Goal: Check status: Check status

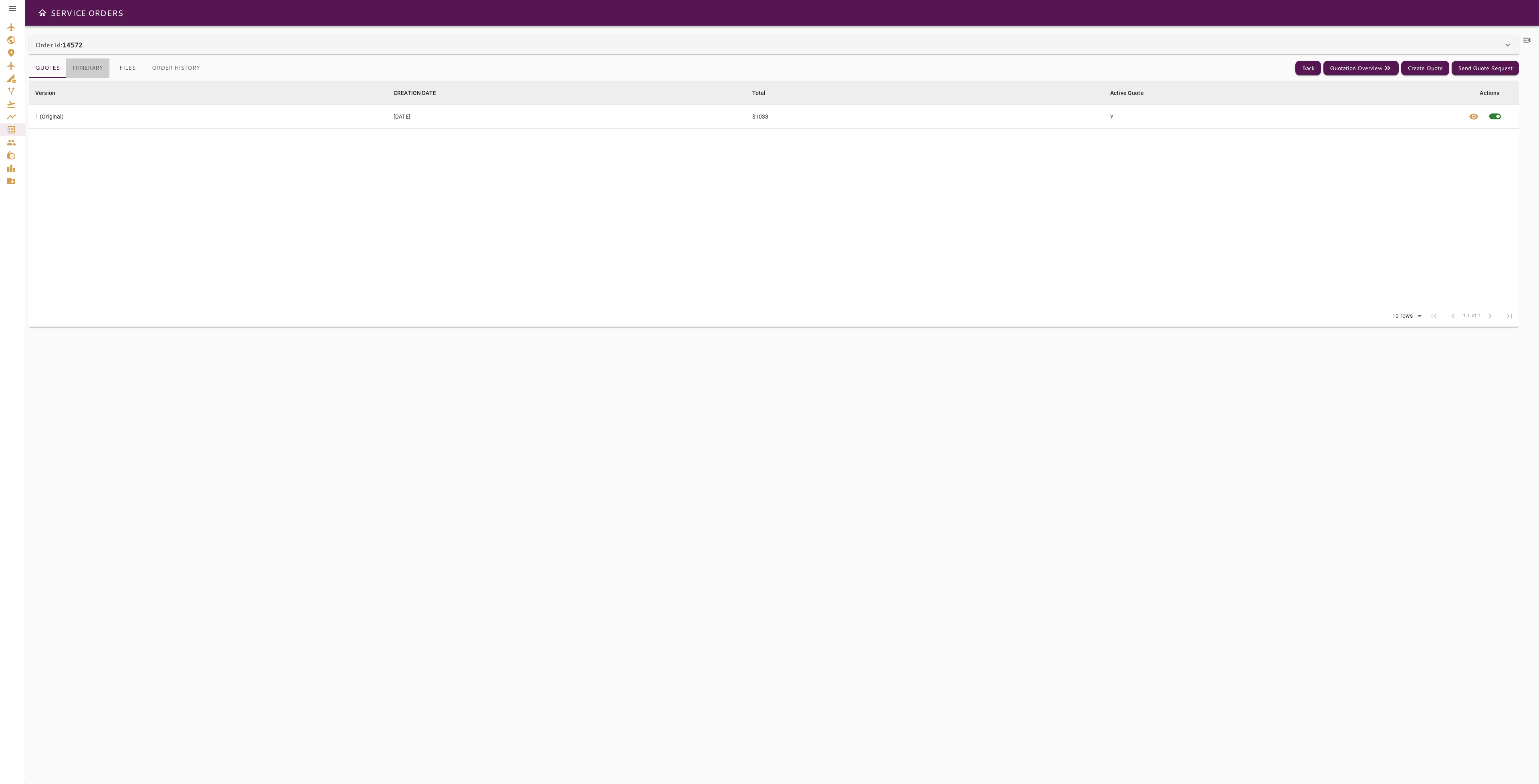
click at [91, 72] on button "Itinerary" at bounding box center [88, 68] width 43 height 19
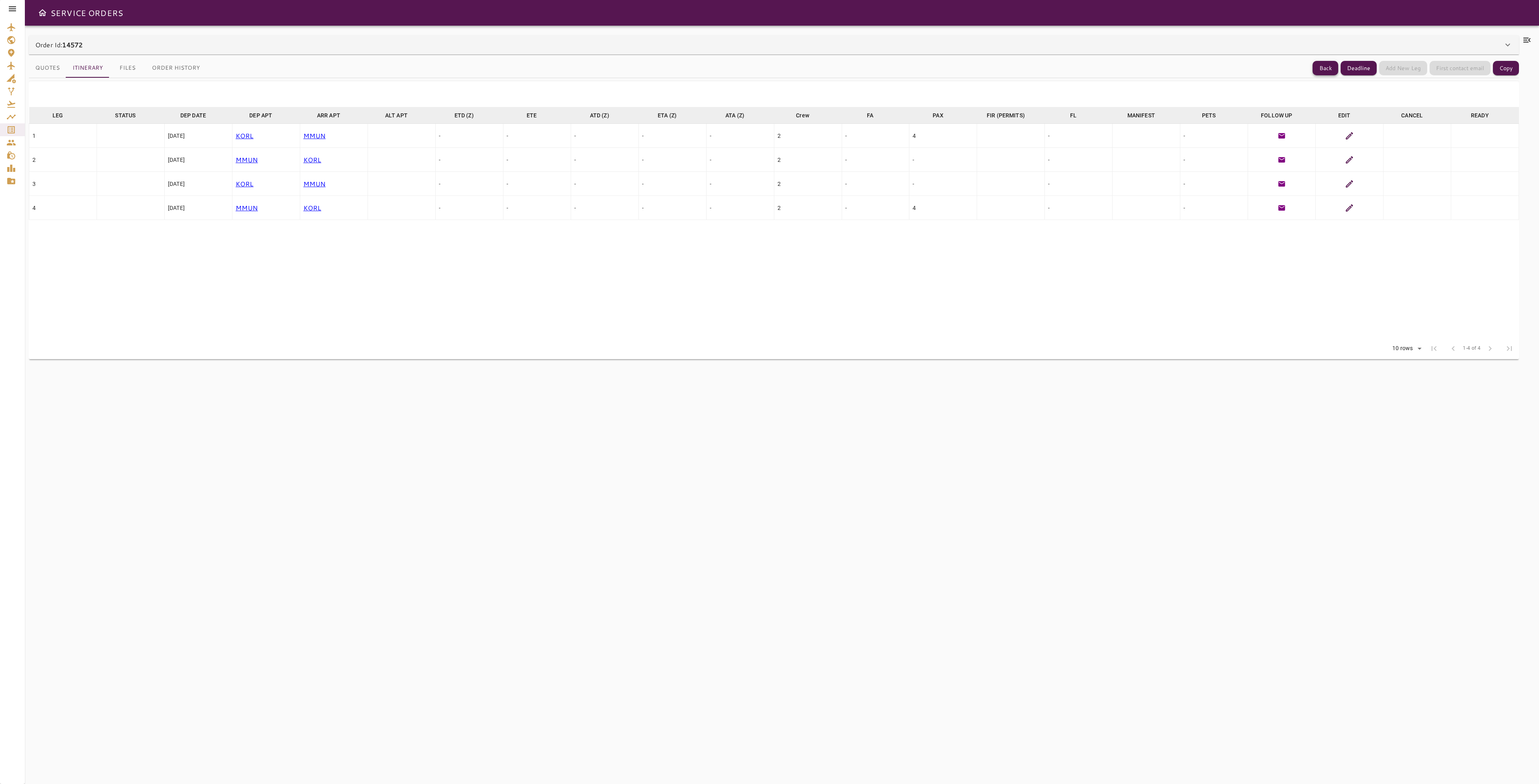
click at [1324, 65] on button "Back" at bounding box center [1325, 68] width 26 height 15
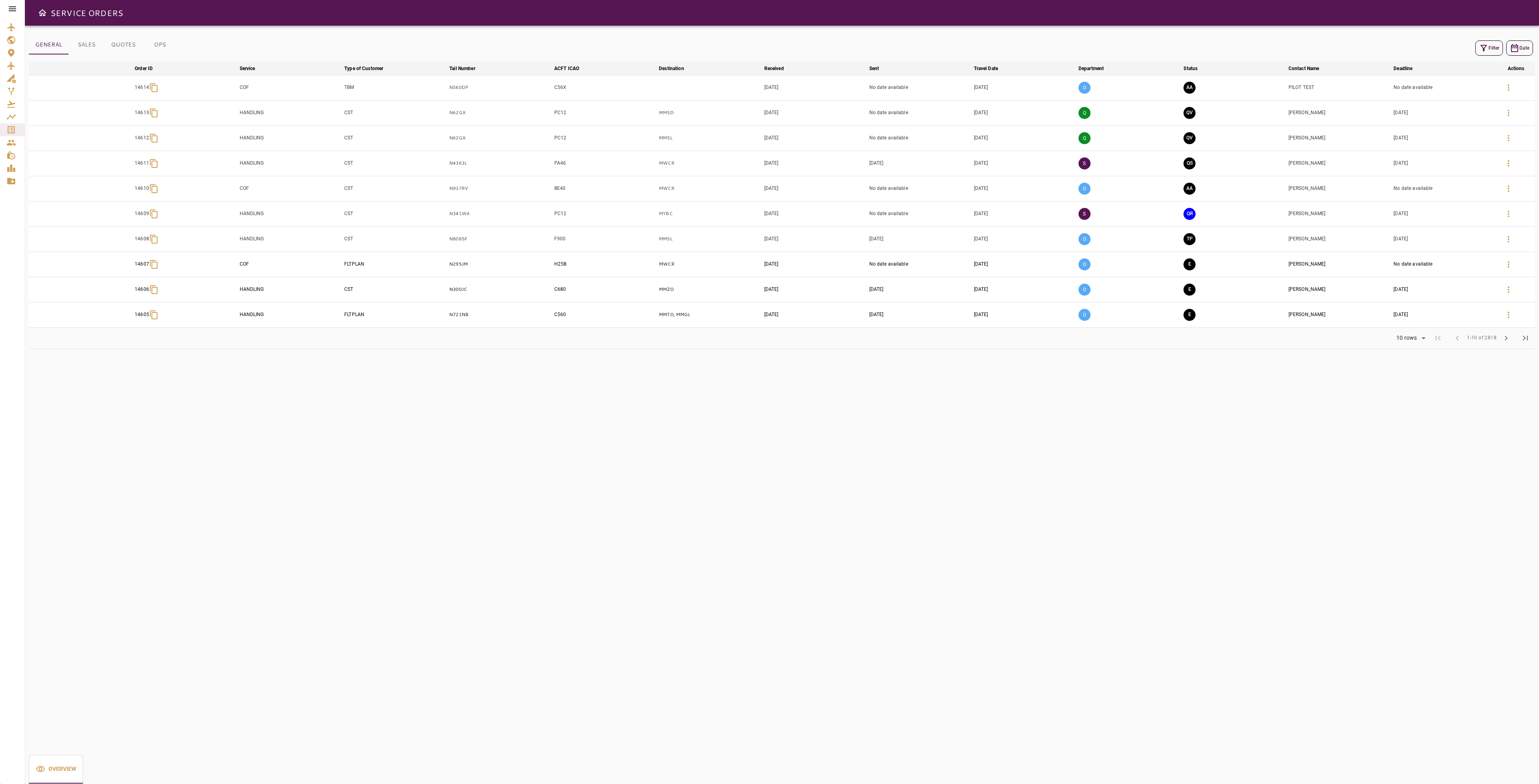
click at [1484, 46] on icon "button" at bounding box center [1483, 48] width 10 height 10
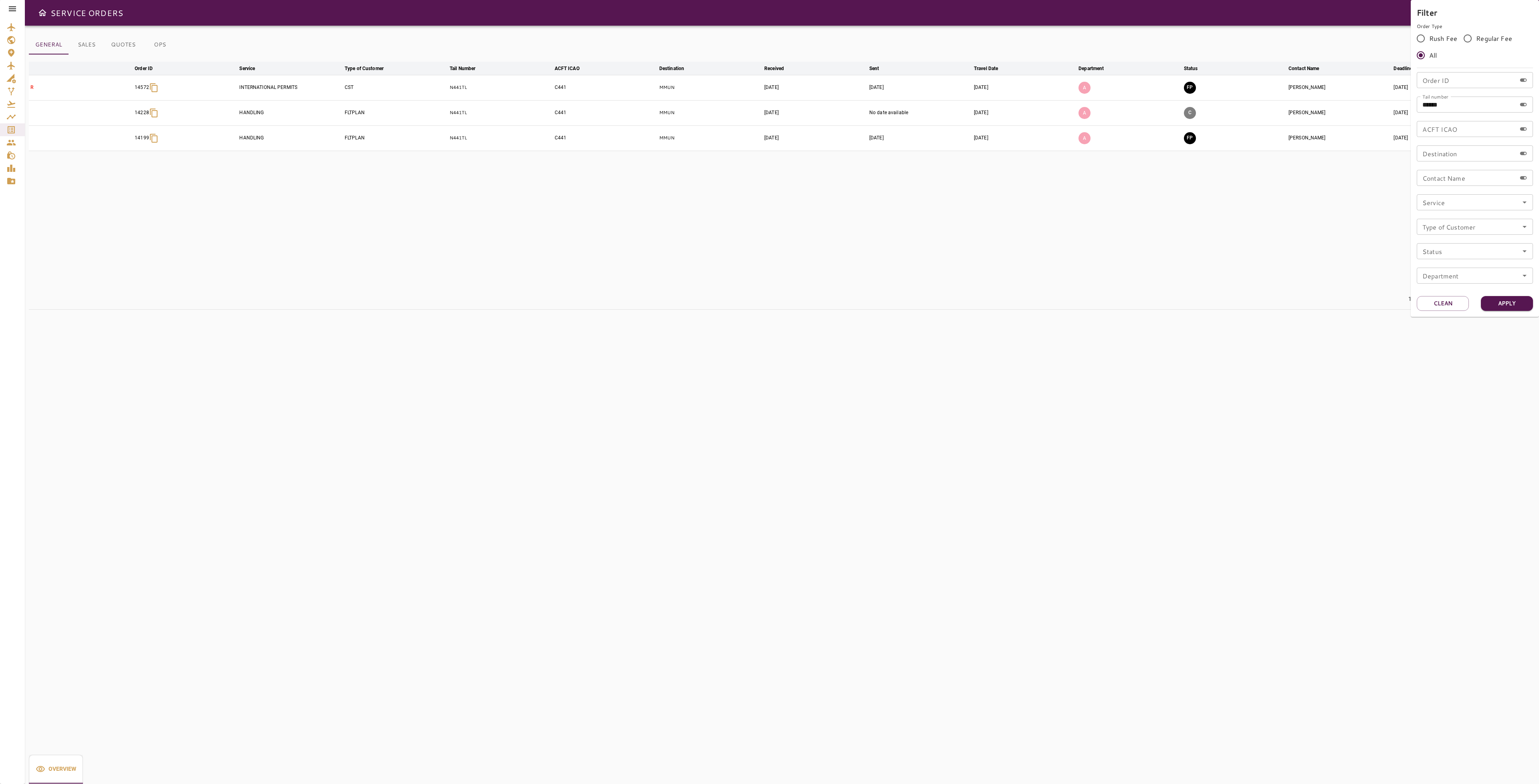
click at [1449, 299] on button "Clean" at bounding box center [1442, 303] width 52 height 15
click at [1446, 104] on div "Tail number Tail number" at bounding box center [1474, 104] width 117 height 16
type input "******"
click at [1490, 304] on button "Apply" at bounding box center [1507, 303] width 52 height 15
click at [1183, 253] on div at bounding box center [770, 392] width 1539 height 784
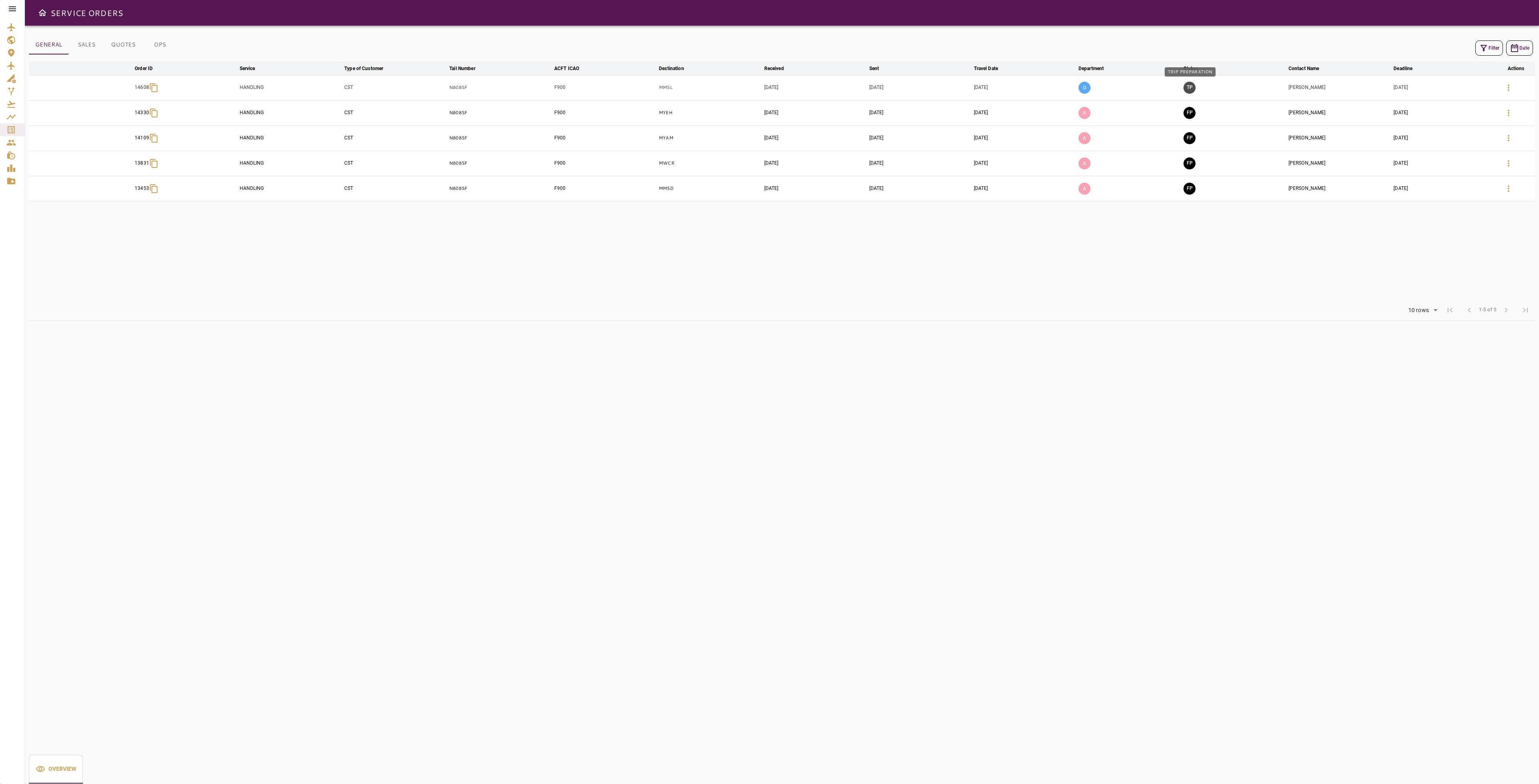
click at [1188, 93] on button "TP" at bounding box center [1189, 88] width 12 height 12
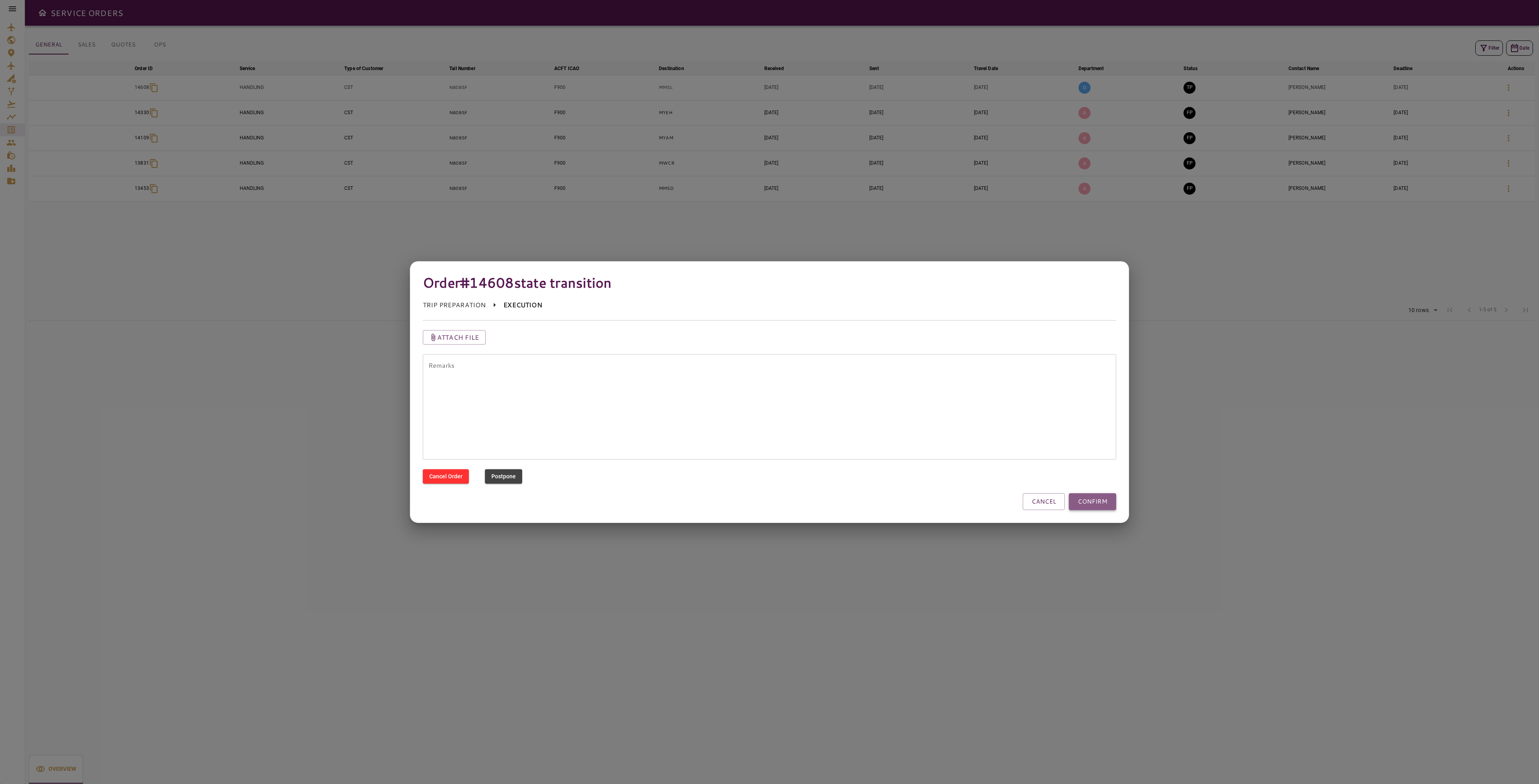
click at [1105, 501] on button "CONFIRM" at bounding box center [1092, 502] width 47 height 17
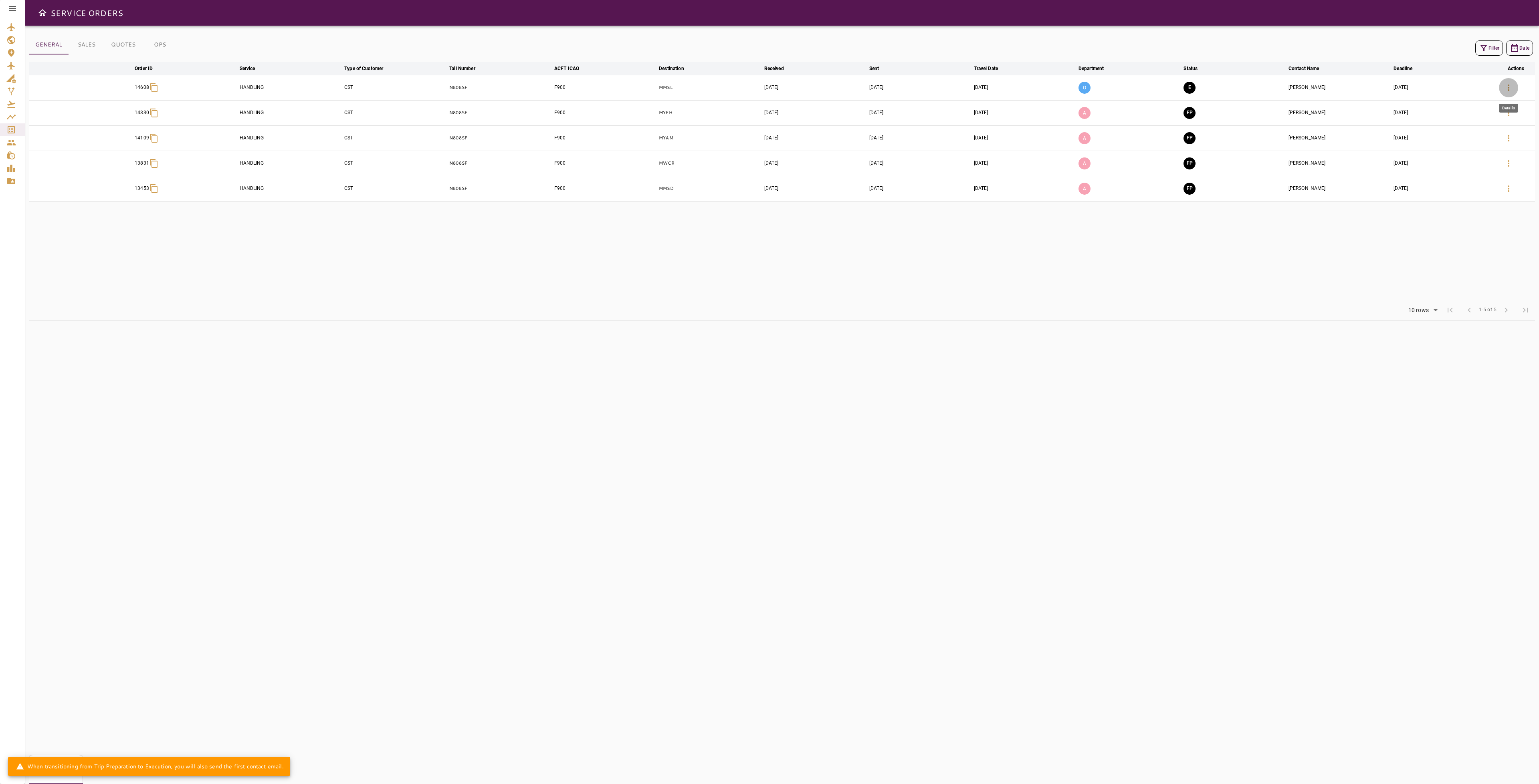
click at [1512, 86] on icon "button" at bounding box center [1509, 88] width 10 height 10
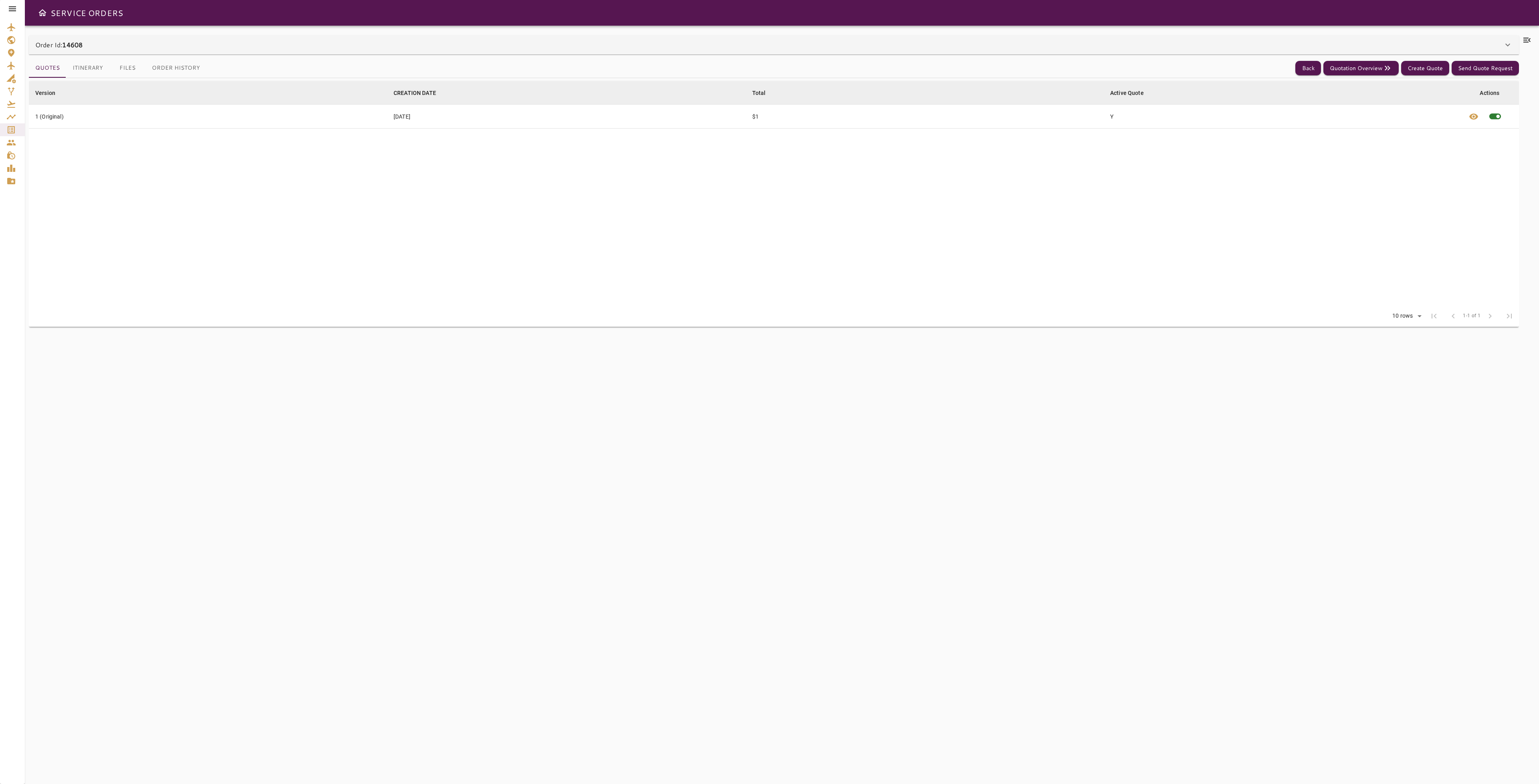
click at [1527, 40] on icon at bounding box center [1527, 40] width 7 height 5
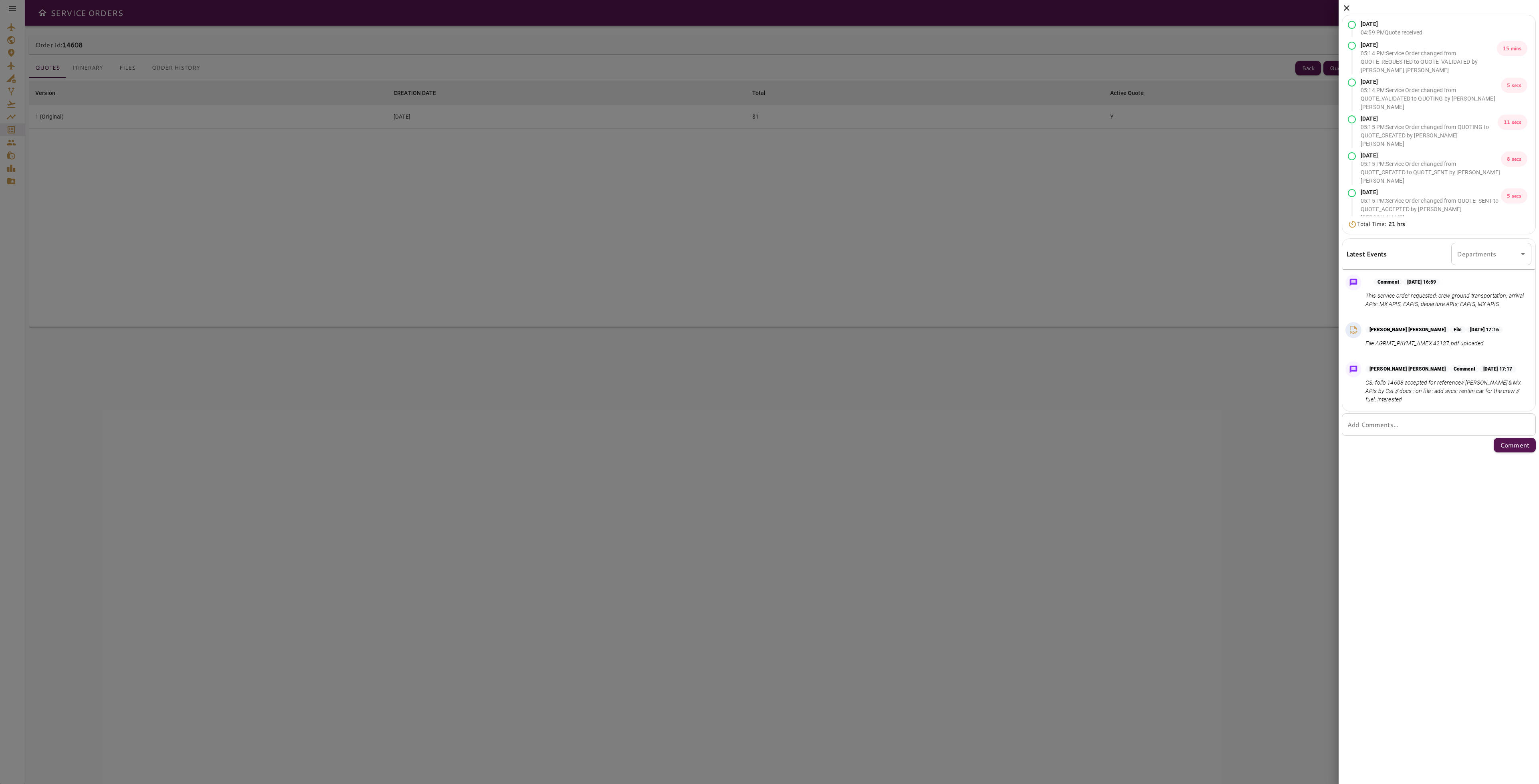
click at [1068, 188] on div at bounding box center [770, 392] width 1539 height 784
